Goal: Check status: Check status

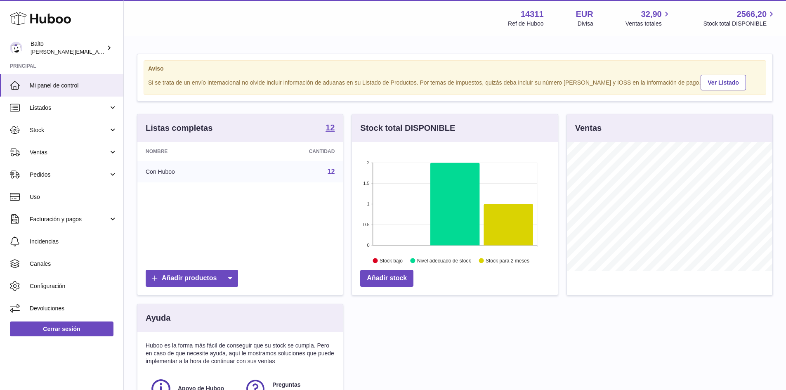
scroll to position [129, 206]
click at [78, 170] on link "Pedidos" at bounding box center [61, 174] width 123 height 22
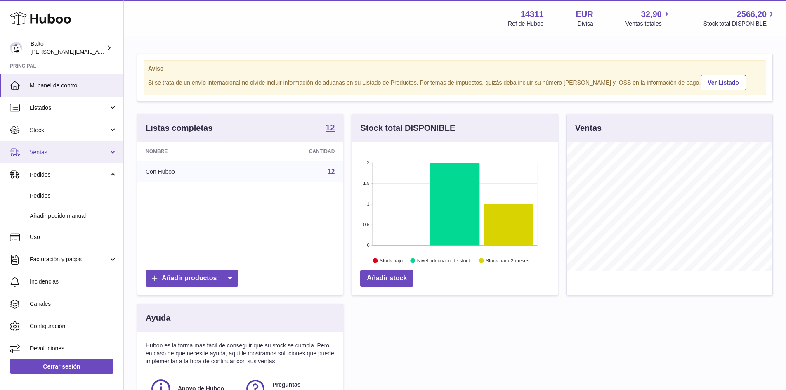
click at [78, 146] on link "Ventas" at bounding box center [61, 152] width 123 height 22
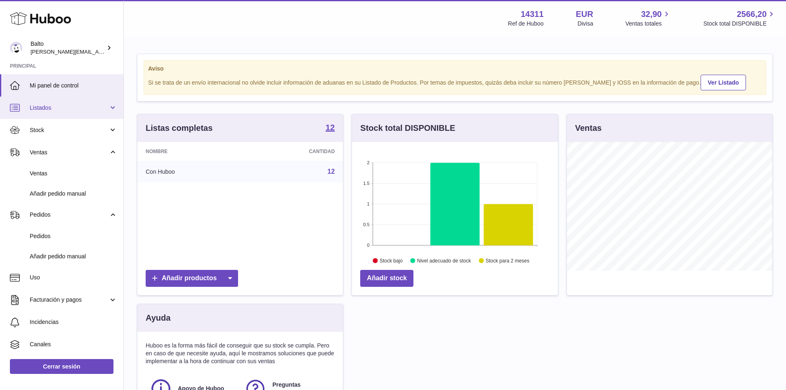
click at [87, 109] on span "Listados" at bounding box center [69, 108] width 79 height 8
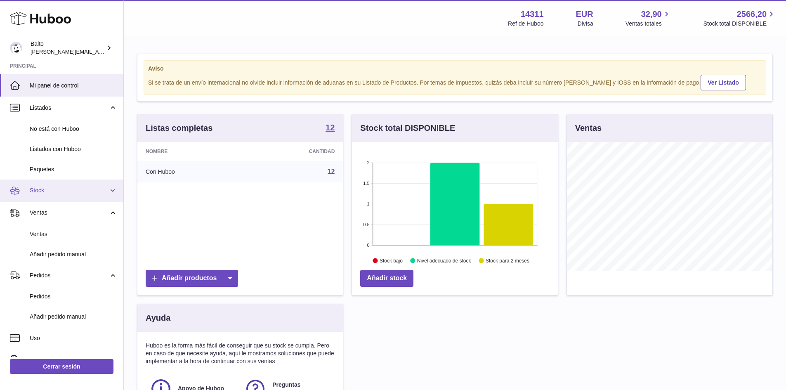
click at [76, 186] on link "Stock" at bounding box center [61, 190] width 123 height 22
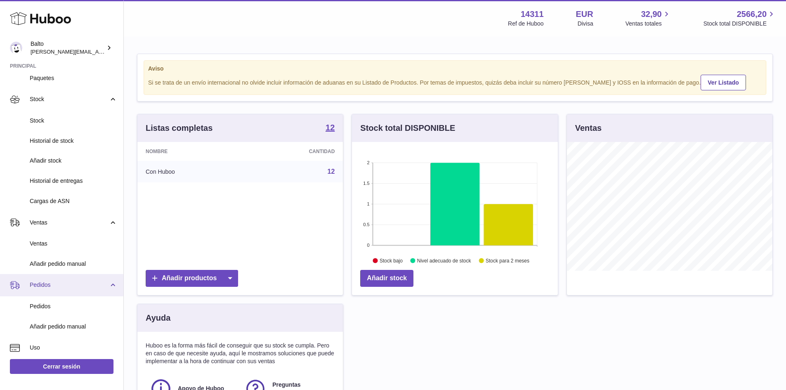
scroll to position [124, 0]
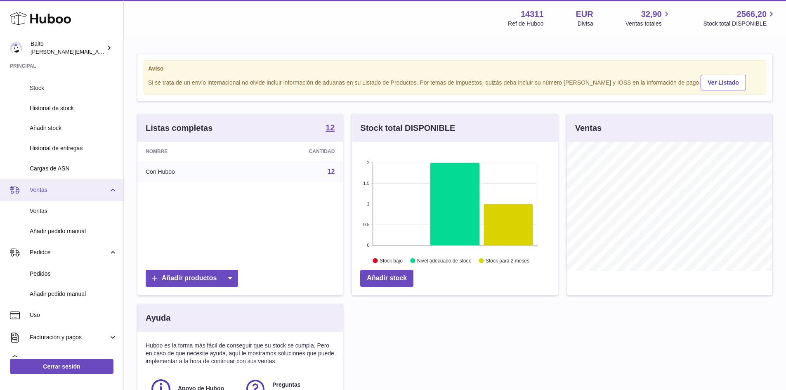
click at [66, 189] on span "Ventas" at bounding box center [69, 190] width 79 height 8
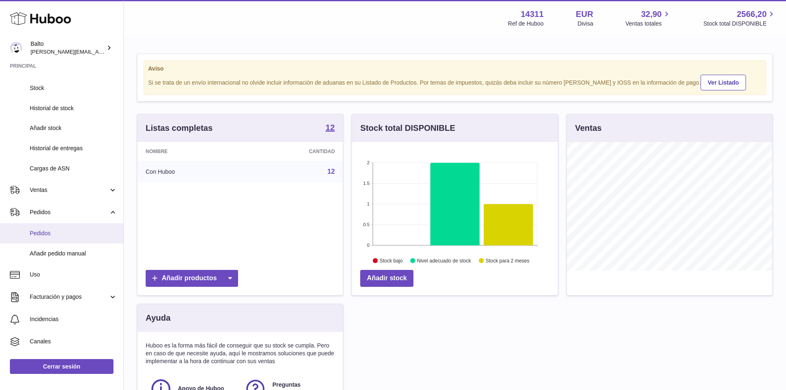
click at [58, 225] on link "Pedidos" at bounding box center [61, 233] width 123 height 20
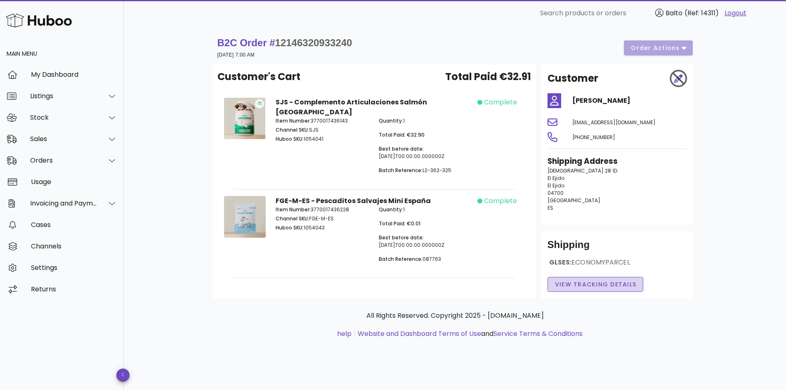
click at [582, 283] on span "View Tracking details" at bounding box center [595, 284] width 82 height 9
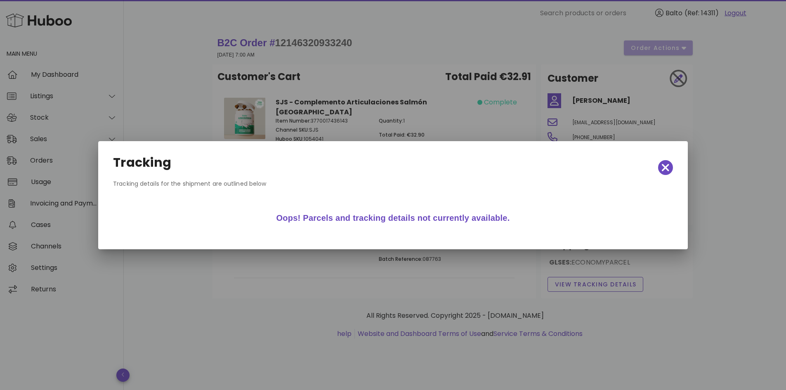
click at [374, 293] on div at bounding box center [393, 195] width 786 height 390
click at [666, 167] on icon "button" at bounding box center [665, 167] width 7 height 7
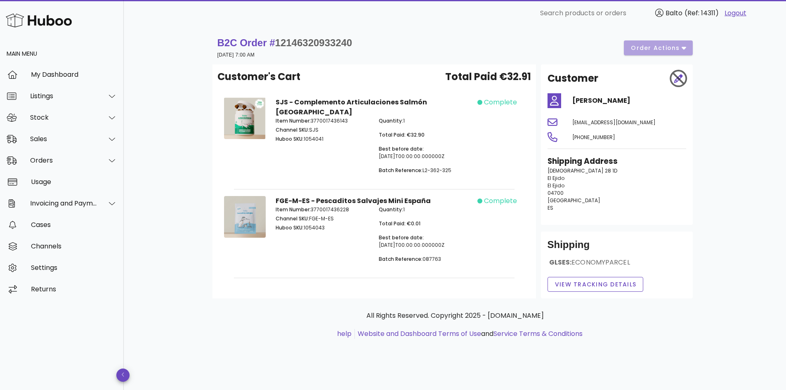
click at [300, 46] on span "12146320933240" at bounding box center [313, 42] width 77 height 11
copy span "12146320933240"
click at [46, 160] on div "Orders" at bounding box center [63, 160] width 67 height 8
click at [81, 140] on div "Sales" at bounding box center [63, 139] width 67 height 8
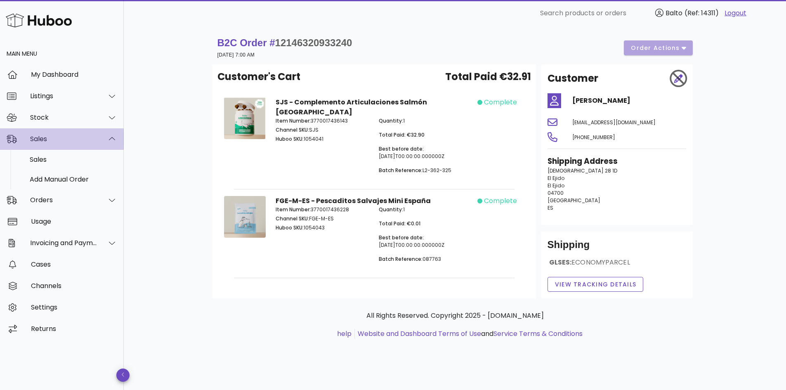
click at [81, 140] on div "Sales" at bounding box center [63, 139] width 67 height 8
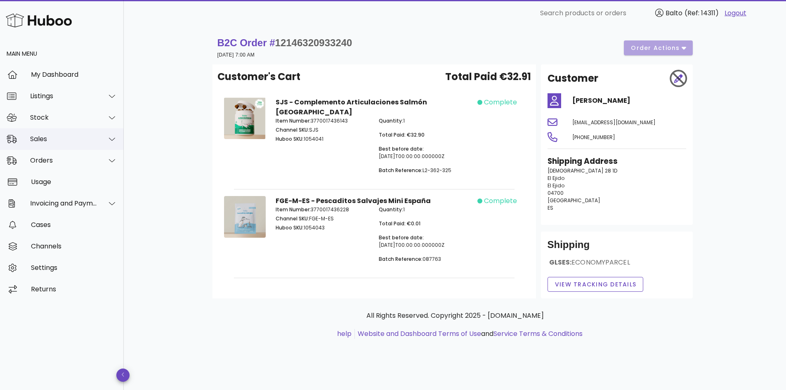
click at [92, 135] on div "Sales" at bounding box center [63, 139] width 67 height 8
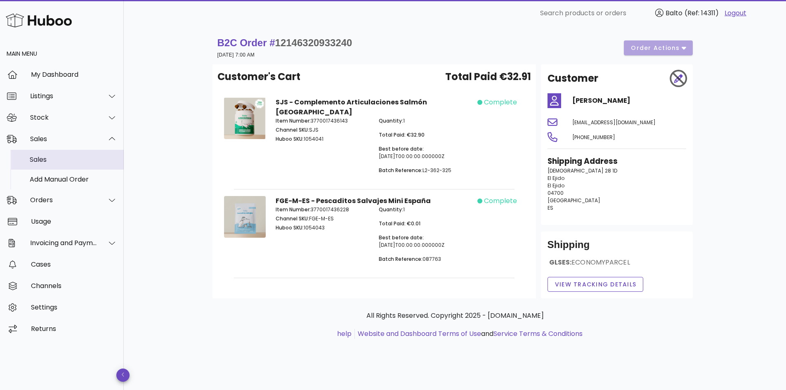
click at [81, 156] on div "Sales" at bounding box center [73, 160] width 87 height 8
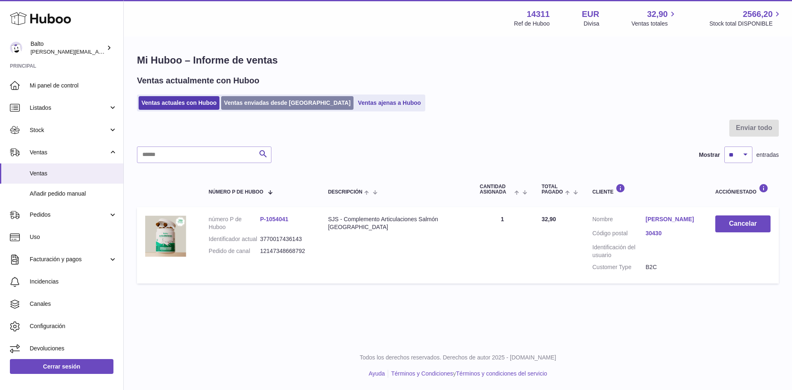
click at [248, 107] on link "Ventas enviadas desde [GEOGRAPHIC_DATA]" at bounding box center [287, 103] width 132 height 14
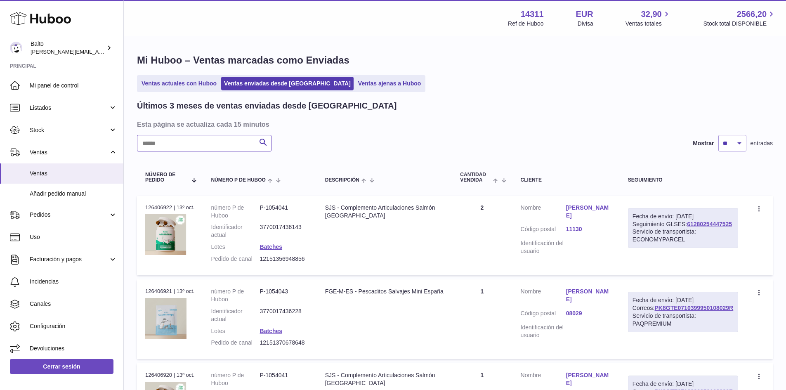
click at [186, 148] on input "text" at bounding box center [204, 143] width 134 height 16
paste input "**********"
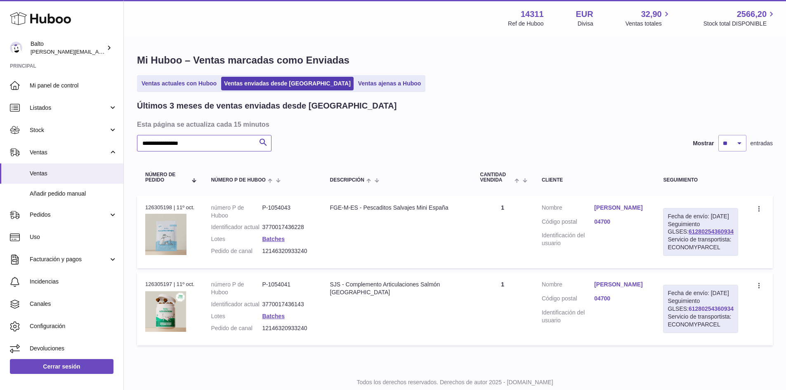
type input "**********"
click at [695, 312] on link "61280254360934" at bounding box center [710, 308] width 45 height 7
